Goal: Connect with others: Connect with other users

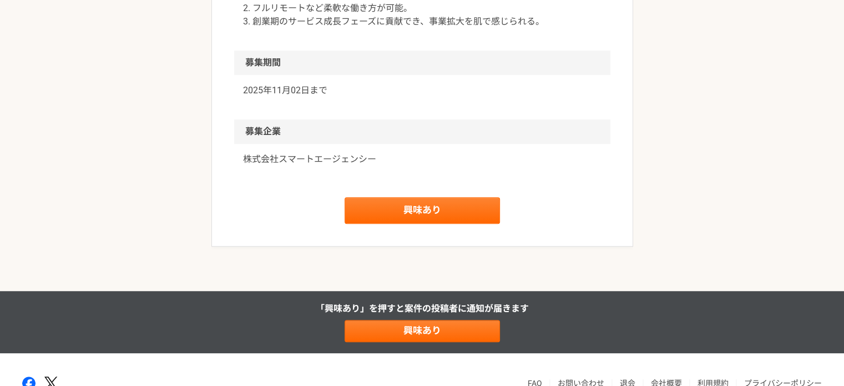
scroll to position [837, 0]
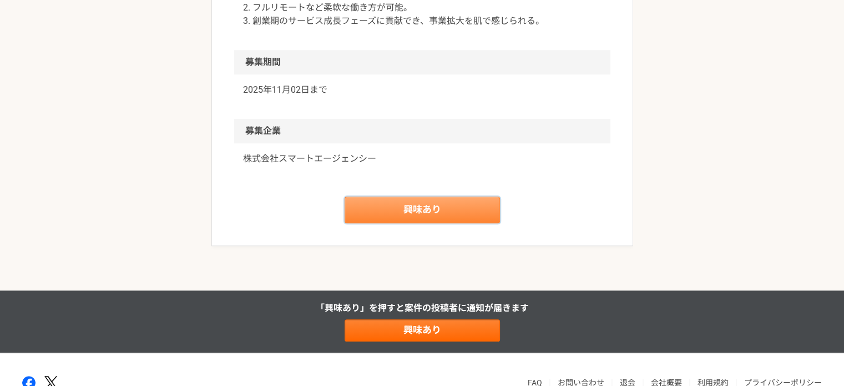
click at [476, 212] on link "興味あり" at bounding box center [422, 209] width 155 height 27
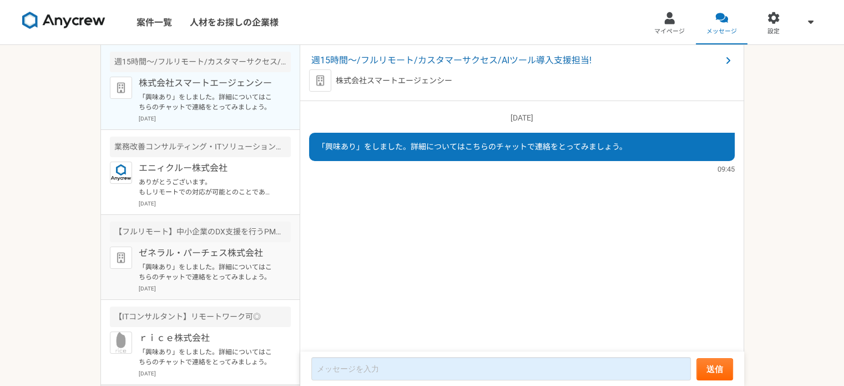
click at [194, 283] on div "ゼネラル・パーチェス株式会社 「興味あり」をしました。詳細についてはこちらのチャットで連絡をとってみましょう。 [DATE]" at bounding box center [215, 269] width 152 height 46
click at [228, 115] on p "[DATE]" at bounding box center [215, 118] width 152 height 8
click at [490, 56] on span "週15時間〜/フルリモート/カスタマーサクセス/AIツール導入支援担当!" at bounding box center [516, 60] width 410 height 13
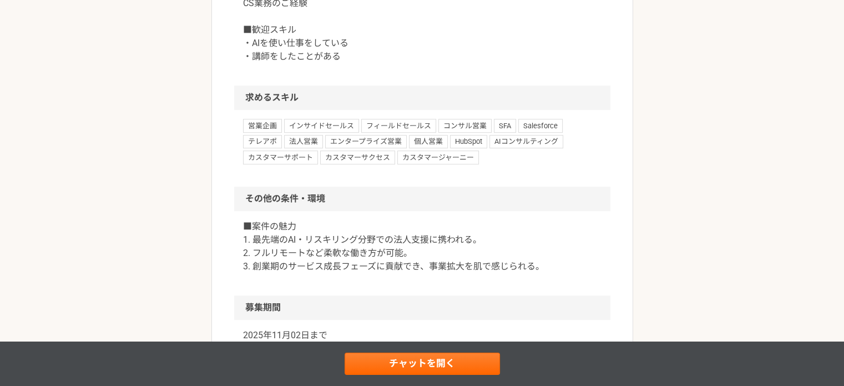
scroll to position [611, 0]
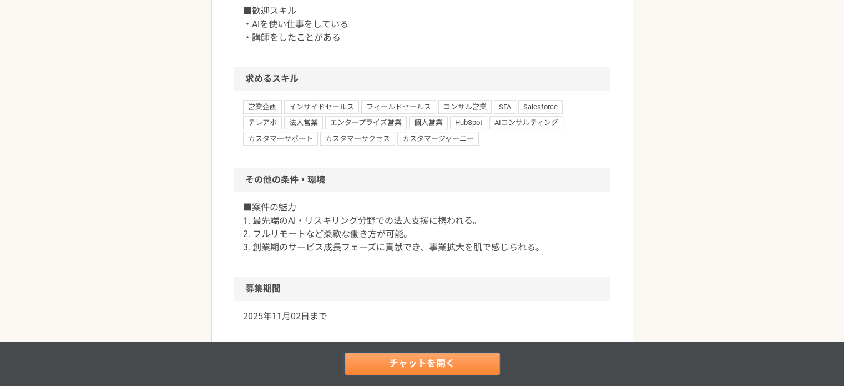
click at [437, 358] on link "チャットを開く" at bounding box center [422, 363] width 155 height 22
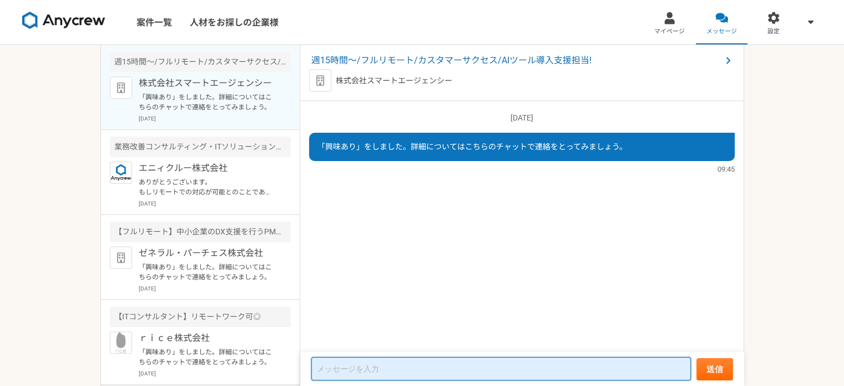
click at [430, 362] on textarea at bounding box center [501, 368] width 380 height 23
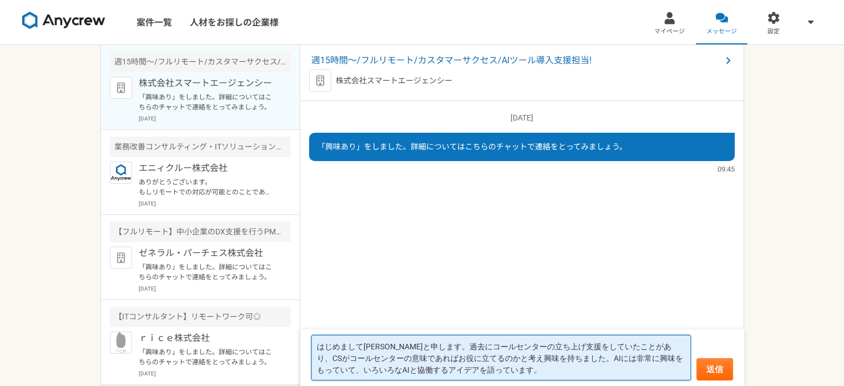
paste textarea "[URL][DOMAIN_NAME]"
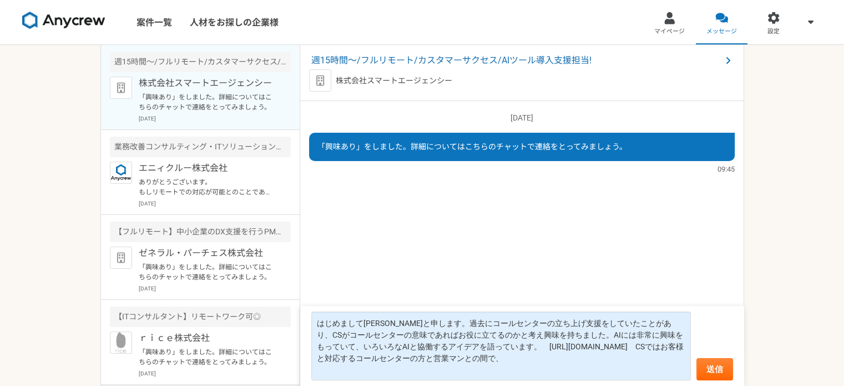
click at [448, 221] on div "[DATE] 「興味あり」をしました。詳細についてはこちらのチャットで連絡をとってみましょう。 09:45" at bounding box center [522, 226] width 444 height 251
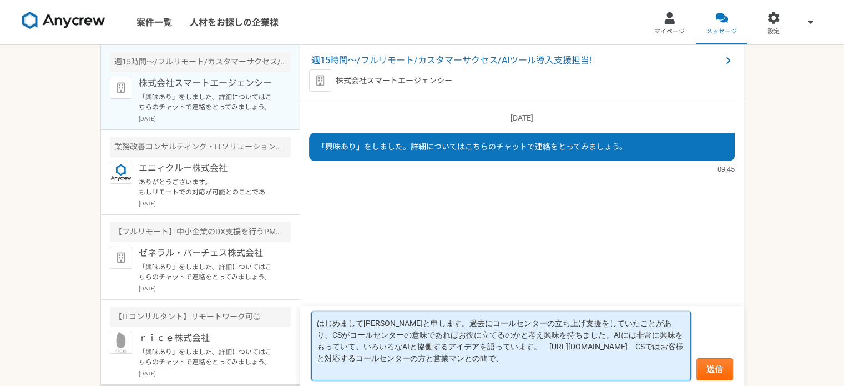
click at [426, 371] on textarea "はじめまして[PERSON_NAME]と申します。過去にコールセンターの立ち上げ支援をしていたことがあり、CSがコールセンターの意味であればお役に立てるのかと…" at bounding box center [501, 345] width 380 height 69
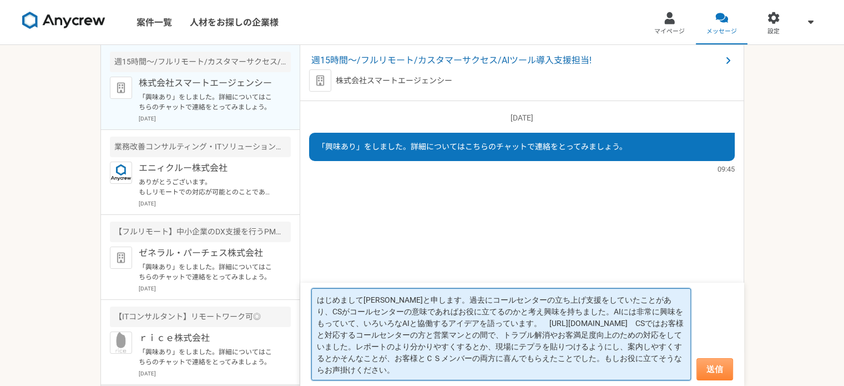
type textarea "はじめまして[PERSON_NAME]と申します。過去にコールセンターの立ち上げ支援をしていたことがあり、CSがコールセンターの意味であればお役に立てるのかと…"
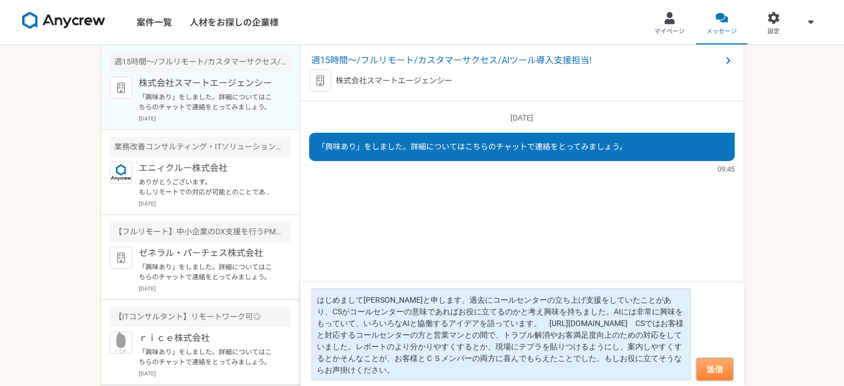
click at [719, 373] on button "送信" at bounding box center [715, 369] width 37 height 22
